Goal: Use online tool/utility: Utilize a website feature to perform a specific function

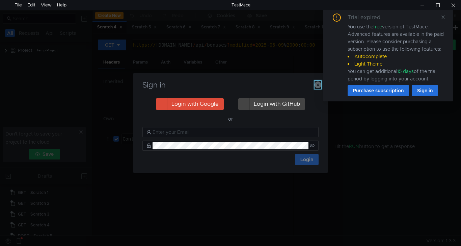
click at [317, 86] on icon "button" at bounding box center [318, 84] width 7 height 7
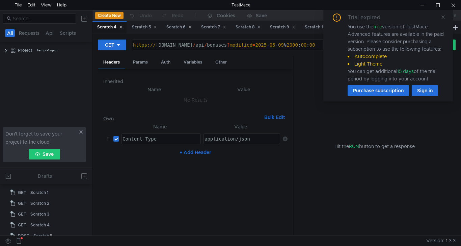
click at [441, 17] on div "Trial expired You use the free version of TestMace. Advanced features are avail…" at bounding box center [388, 55] width 113 height 82
click at [441, 17] on icon at bounding box center [443, 17] width 5 height 5
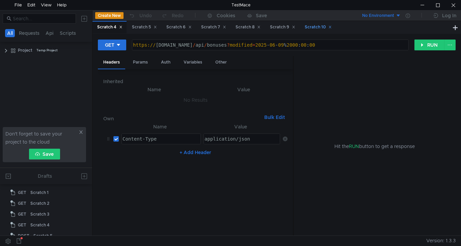
click at [322, 27] on div "Scratch 10" at bounding box center [318, 27] width 27 height 7
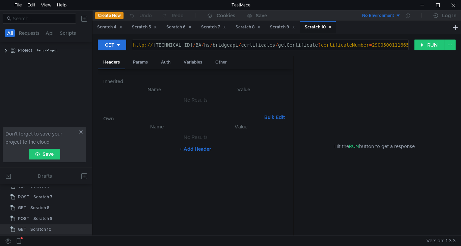
click at [374, 45] on div "http:// [TECHNICAL_ID] / BA / hs / bridgeapi / certificates / getCertificate ? …" at bounding box center [270, 50] width 276 height 16
paste textarea "2341"
type textarea "[URL][TECHNICAL_ID]"
click at [425, 48] on button "RUN" at bounding box center [430, 45] width 30 height 11
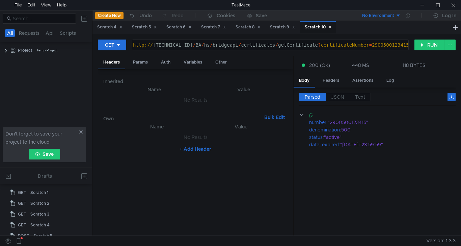
scroll to position [60, 0]
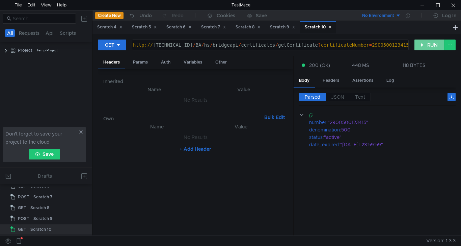
click at [429, 45] on button "RUN" at bounding box center [430, 45] width 30 height 11
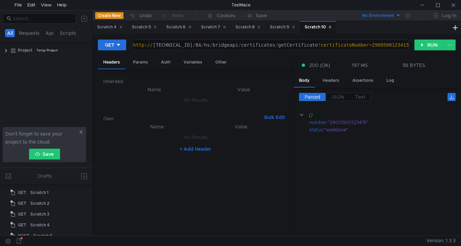
scroll to position [60, 0]
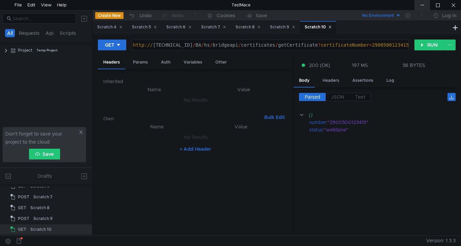
click at [417, 2] on div at bounding box center [423, 5] width 16 height 10
